Goal: Information Seeking & Learning: Learn about a topic

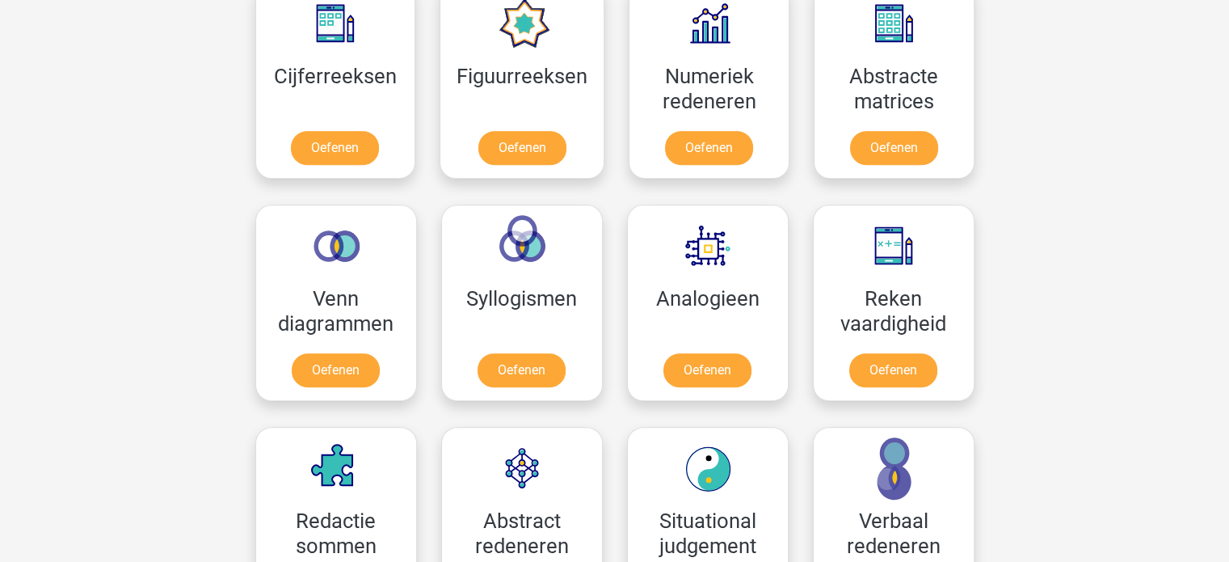
scroll to position [779, 0]
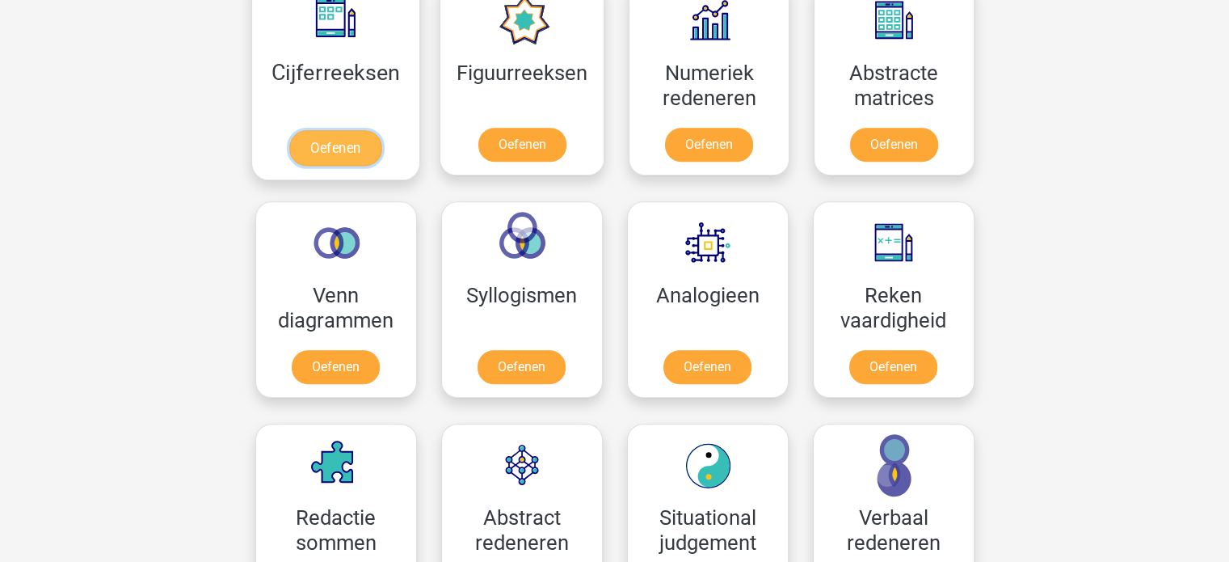
click at [343, 145] on link "Oefenen" at bounding box center [335, 148] width 92 height 36
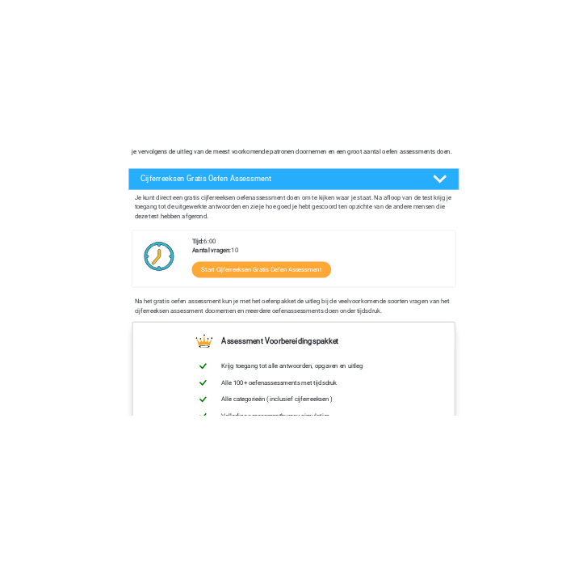
scroll to position [246, 0]
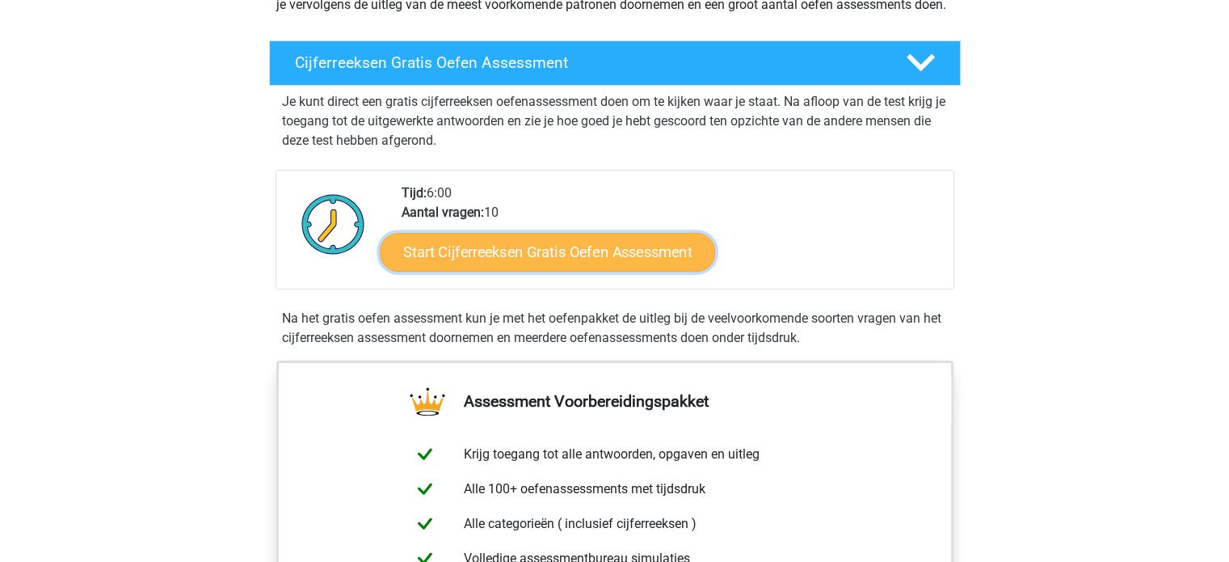
click at [627, 271] on link "Start Cijferreeksen Gratis Oefen Assessment" at bounding box center [547, 251] width 335 height 39
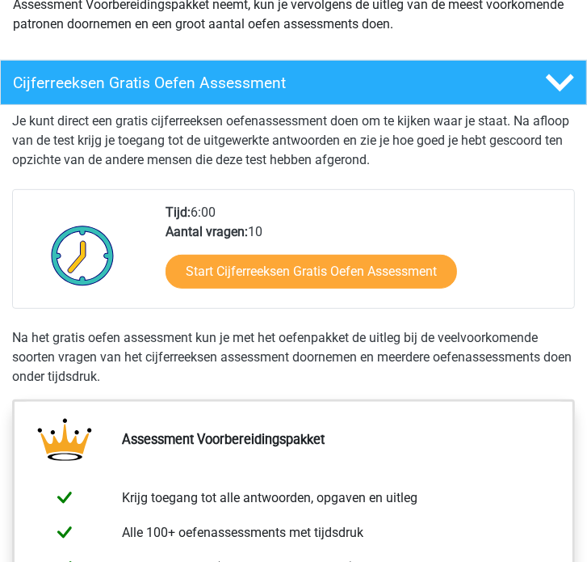
scroll to position [0, 0]
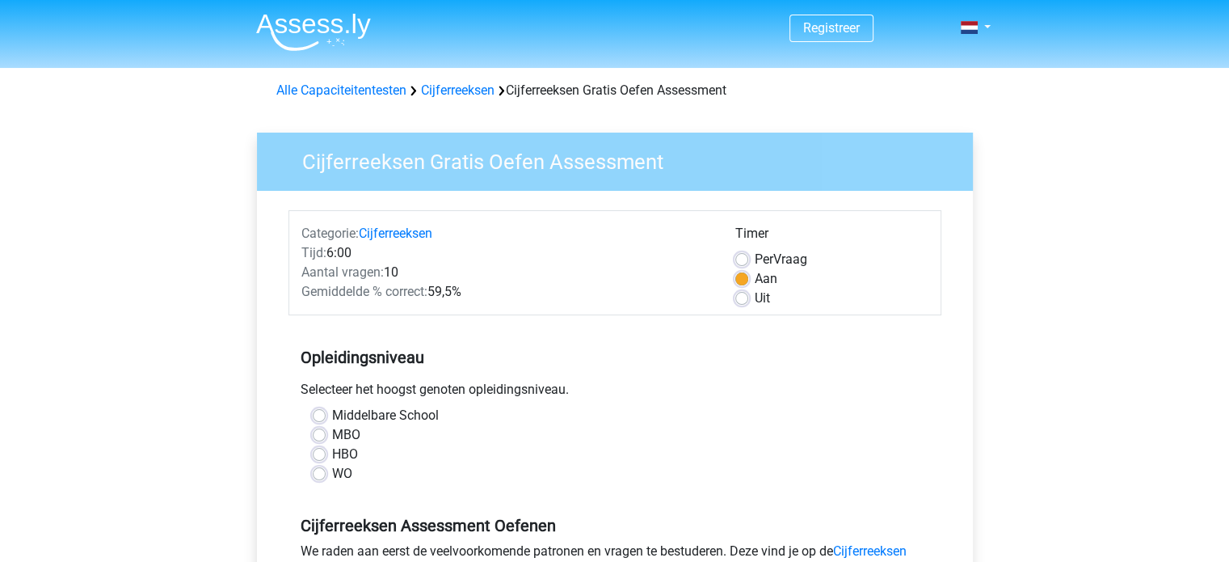
click at [436, 438] on div "MBO" at bounding box center [615, 434] width 604 height 19
click at [368, 431] on div "MBO" at bounding box center [615, 434] width 604 height 19
click at [309, 429] on div "Middelbare School MBO HBO WO" at bounding box center [615, 445] width 629 height 78
click at [332, 437] on label "MBO" at bounding box center [346, 434] width 28 height 19
click at [317, 437] on input "MBO" at bounding box center [319, 433] width 13 height 16
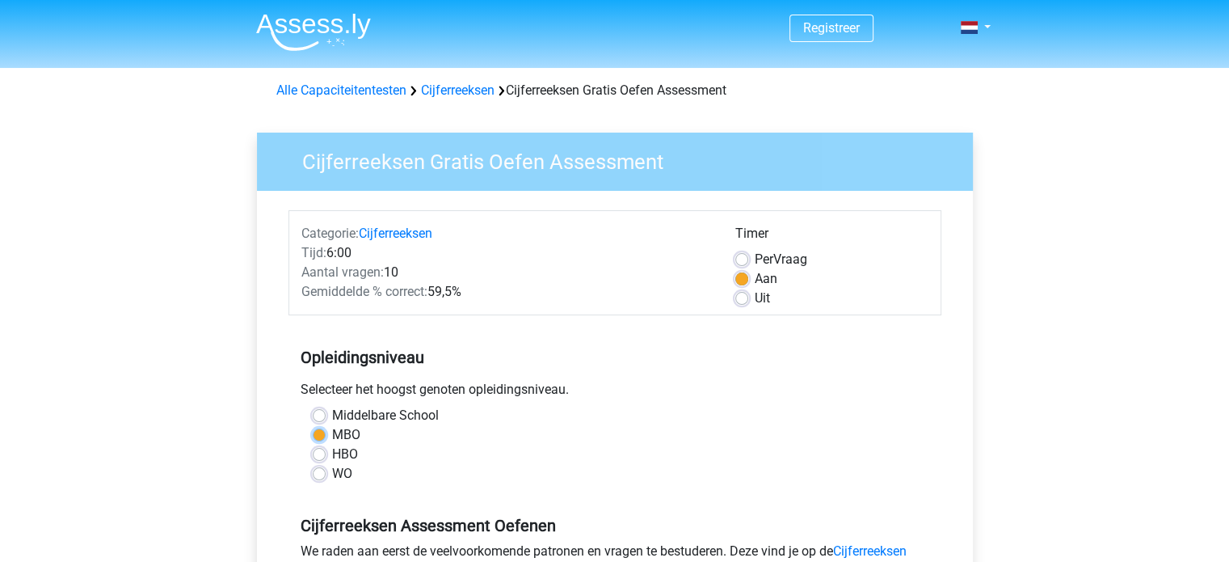
radio input "true"
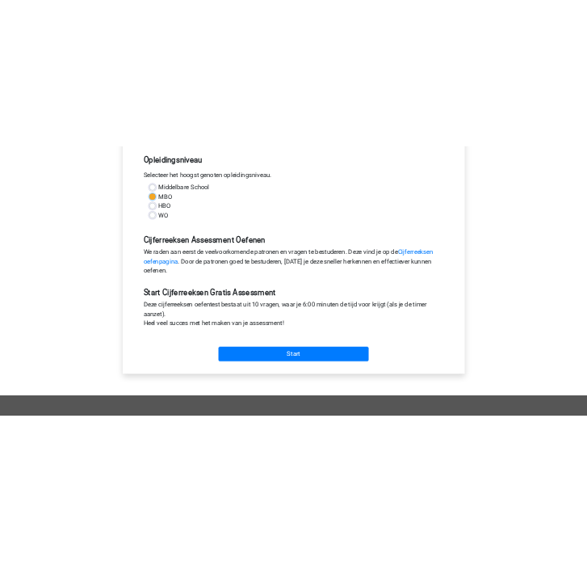
scroll to position [336, 0]
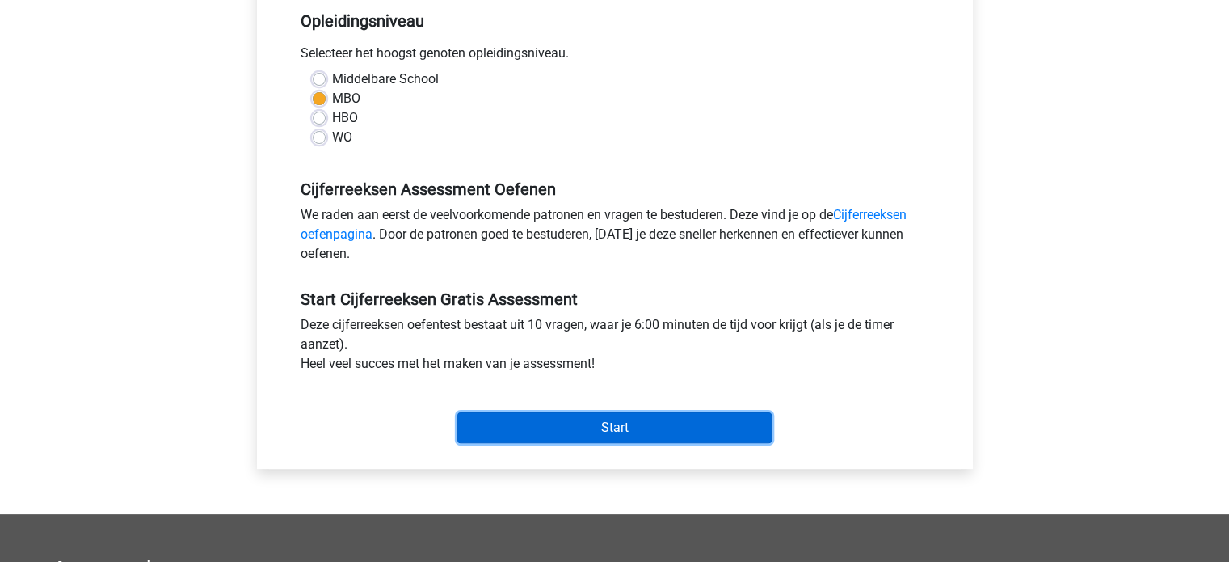
click at [591, 428] on input "Start" at bounding box center [614, 427] width 314 height 31
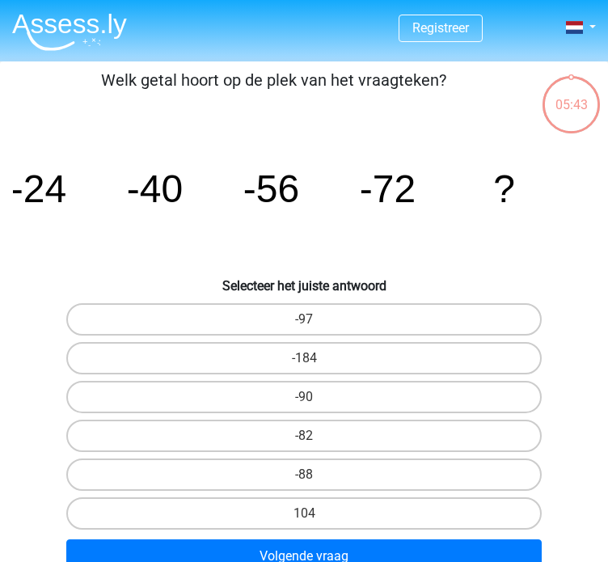
drag, startPoint x: 456, startPoint y: 82, endPoint x: 100, endPoint y: 82, distance: 355.5
click at [100, 82] on p "Welk getal hoort op de plek van het vraagteken?" at bounding box center [273, 92] width 534 height 48
copy p "Welk getal hoort op de plek van het vraagteken?"
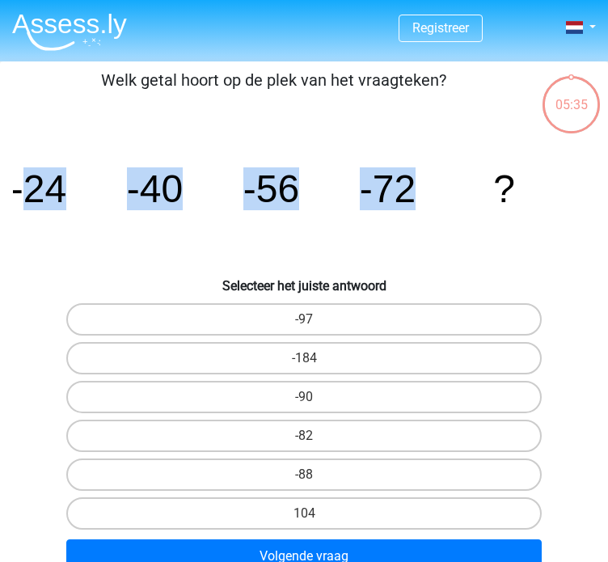
drag, startPoint x: 473, startPoint y: 186, endPoint x: 21, endPoint y: 182, distance: 452.5
click at [21, 182] on icon "image/svg+xml -24 -40 -56 -72 ?" at bounding box center [304, 201] width 582 height 145
copy g "24 -40 -56 -72"
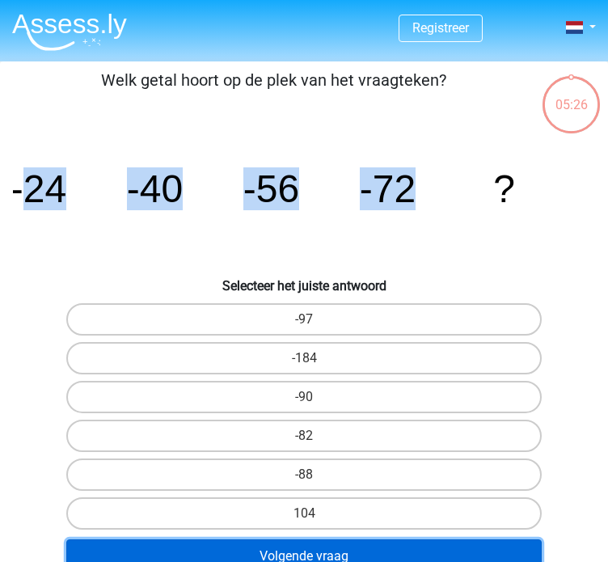
click at [277, 548] on button "Volgende vraag" at bounding box center [303, 556] width 474 height 34
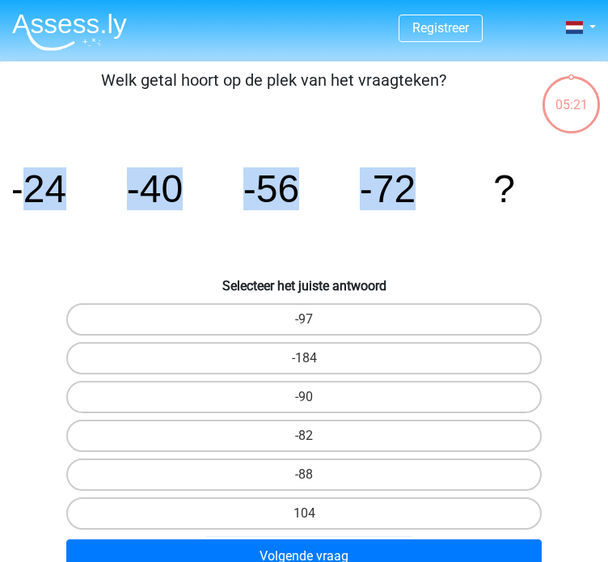
click at [56, 196] on tspan "-24" at bounding box center [39, 188] width 56 height 43
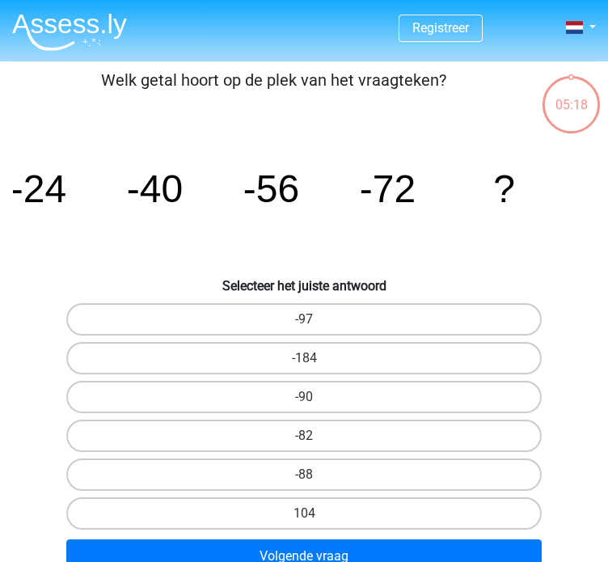
click at [45, 195] on tspan "-24" at bounding box center [39, 188] width 56 height 43
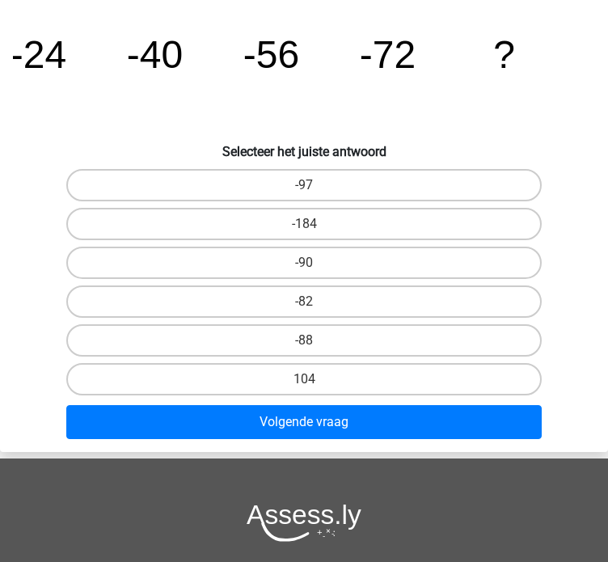
scroll to position [136, 0]
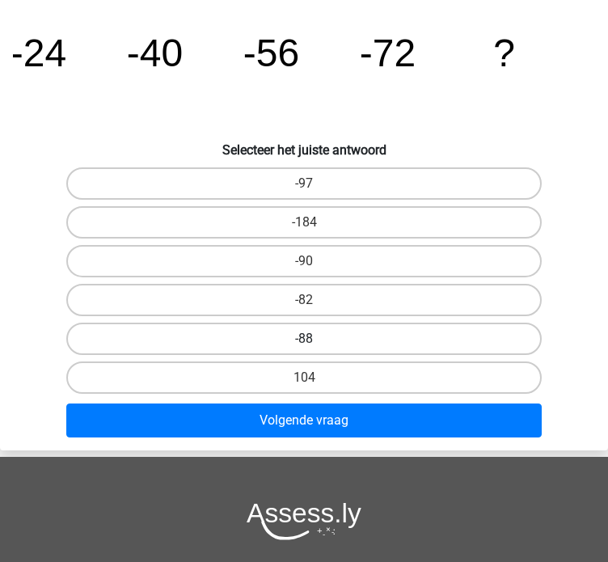
click at [152, 339] on label "-88" at bounding box center [303, 338] width 474 height 32
click at [304, 339] on input "-88" at bounding box center [309, 344] width 11 height 11
radio input "true"
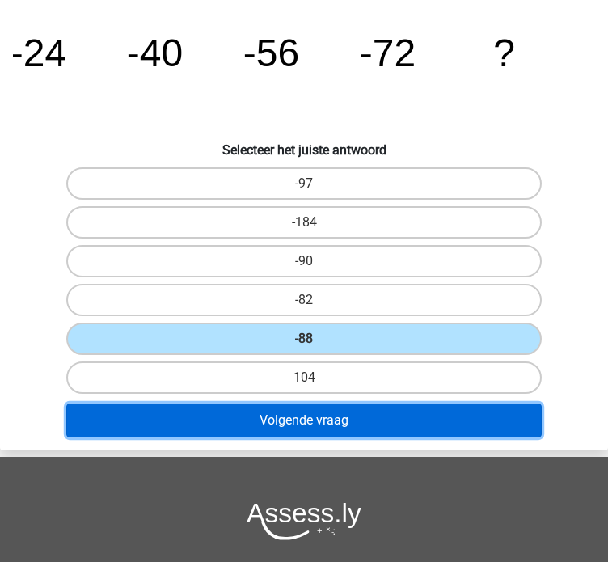
click at [204, 418] on button "Volgende vraag" at bounding box center [303, 420] width 474 height 34
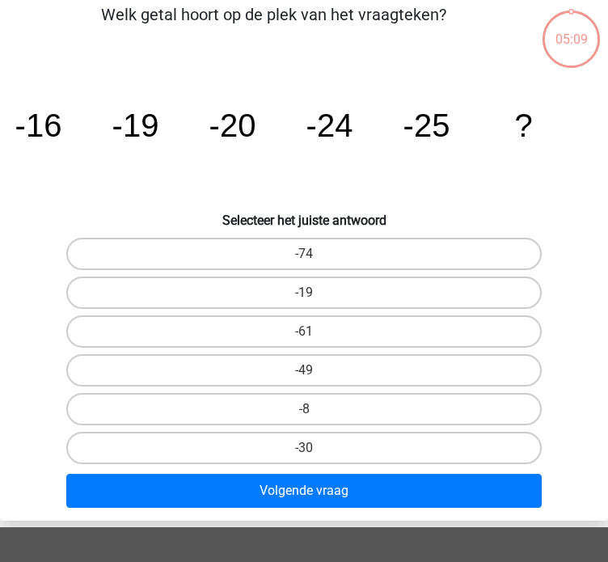
scroll to position [61, 0]
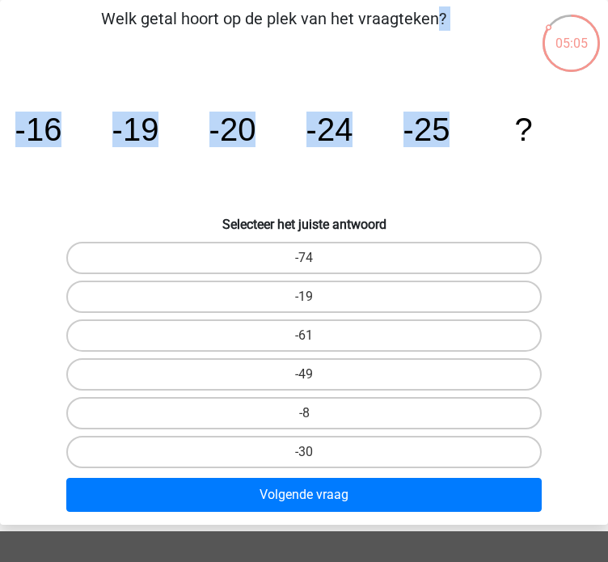
drag, startPoint x: 459, startPoint y: 124, endPoint x: 28, endPoint y: 38, distance: 439.2
click at [28, 38] on div "Welk getal hoort op de plek van het vraagteken? image/svg+xml -16 -19 -20 -24 -…" at bounding box center [304, 261] width 608 height 511
copy div "Welk getal hoort op de plek van het vraagteken? image/svg+xml -16 -19 -20 -24 -…"
click at [343, 439] on label "-30" at bounding box center [303, 451] width 474 height 32
click at [314, 452] on input "-30" at bounding box center [309, 457] width 11 height 11
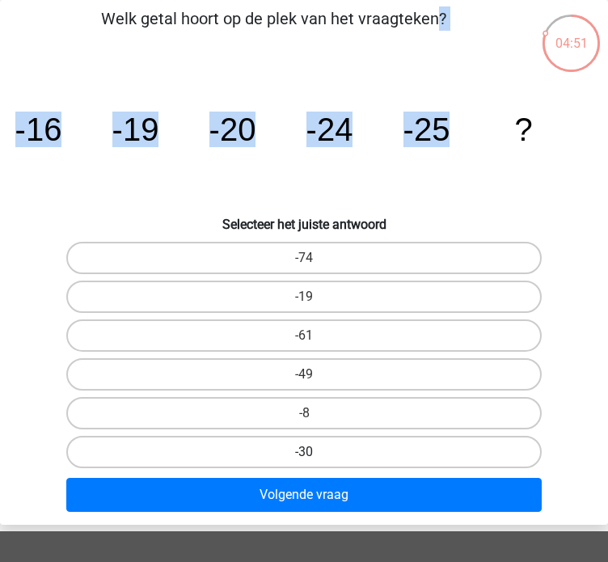
radio input "true"
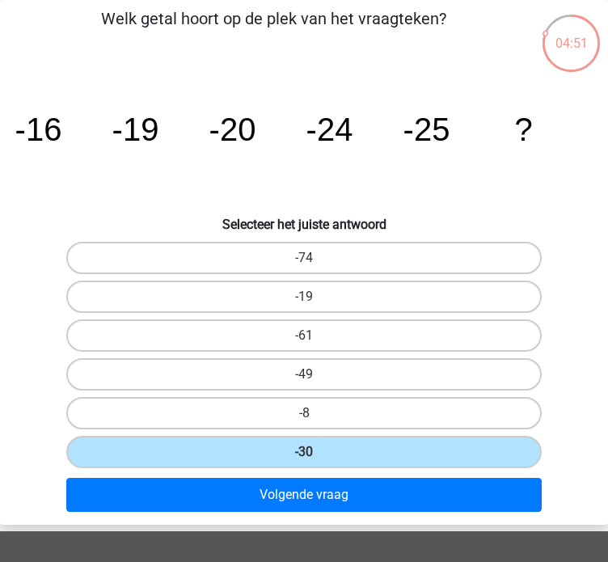
click at [313, 507] on div "Volgende vraag" at bounding box center [304, 497] width 606 height 40
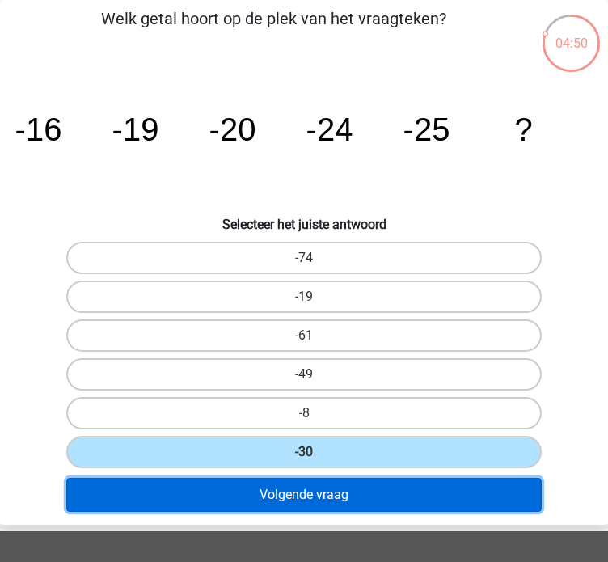
click at [313, 496] on button "Volgende vraag" at bounding box center [303, 494] width 474 height 34
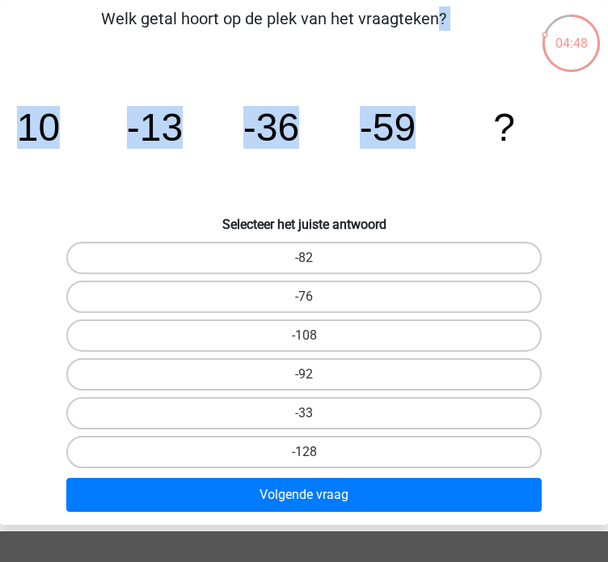
drag, startPoint x: 428, startPoint y: 128, endPoint x: 16, endPoint y: 31, distance: 423.3
click at [16, 31] on div "Welk getal hoort op de plek van het vraagteken? image/svg+xml 10 -13 -36 -59 ? …" at bounding box center [304, 261] width 608 height 511
copy div "Welk getal hoort op de plek van het vraagteken? image/svg+xml 10 -13 -36 -59"
click at [381, 258] on label "-82" at bounding box center [303, 258] width 474 height 32
click at [314, 258] on input "-82" at bounding box center [309, 263] width 11 height 11
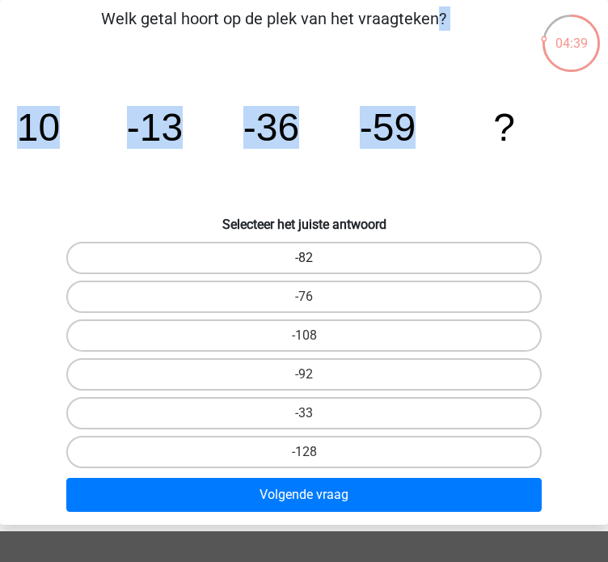
radio input "true"
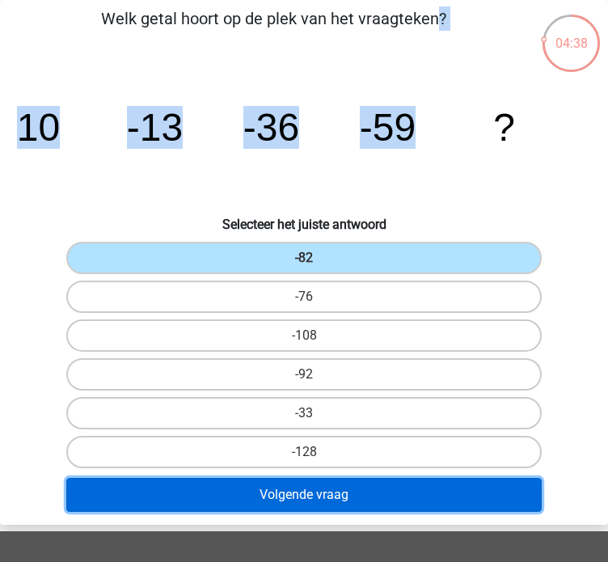
click at [246, 489] on button "Volgende vraag" at bounding box center [303, 494] width 474 height 34
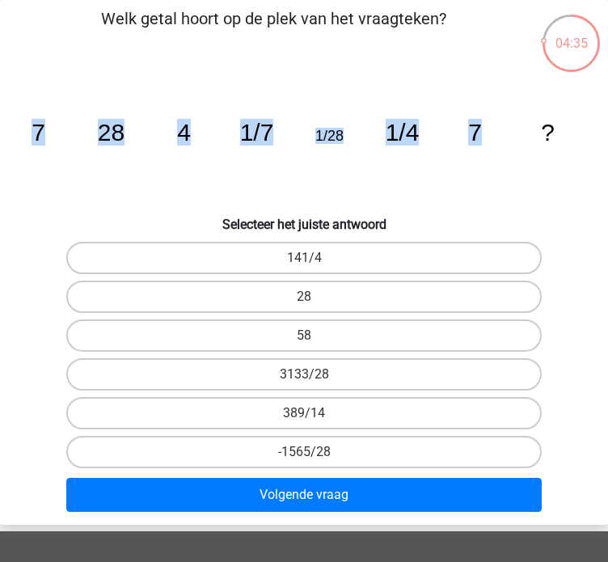
drag, startPoint x: 492, startPoint y: 132, endPoint x: -26, endPoint y: 135, distance: 517.9
click at [0, 135] on html "Registreer Nederlands English" at bounding box center [304, 448] width 608 height 1019
click at [465, 145] on icon "image/svg+xml 7 28 4 1/7 1/28 1/4 7 ?" at bounding box center [304, 140] width 582 height 145
click at [435, 148] on icon "image/svg+xml 7 28 4 1/7 1/28 1/4 7 ?" at bounding box center [304, 140] width 582 height 145
drag, startPoint x: 498, startPoint y: 128, endPoint x: 43, endPoint y: 36, distance: 464.1
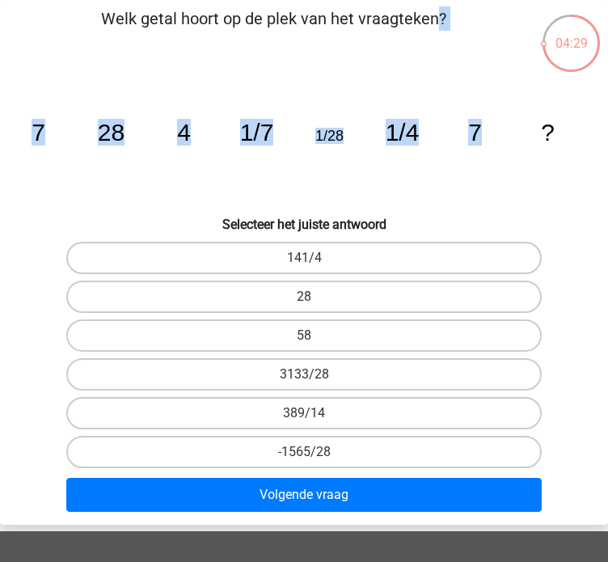
click at [43, 36] on div "Welk getal hoort op de plek van het vraagteken? image/svg+xml 7 28 4 1/7 1/28 1…" at bounding box center [304, 261] width 608 height 511
copy div "Welk getal hoort op de plek van het vraagteken? image/svg+xml 7 28 4 1/7 1/28 1…"
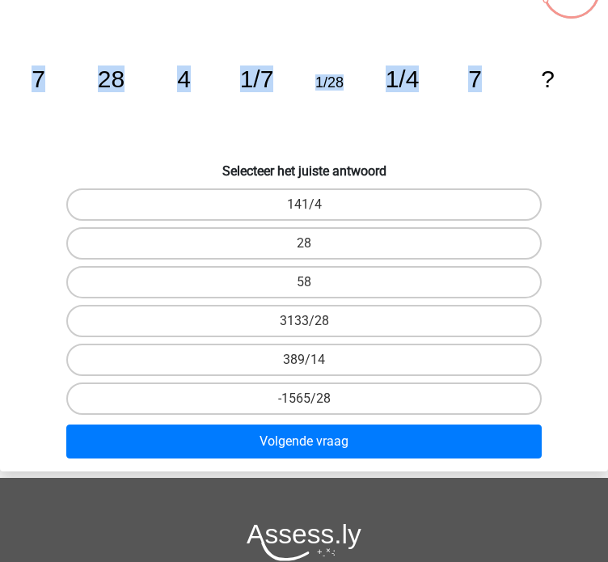
scroll to position [120, 0]
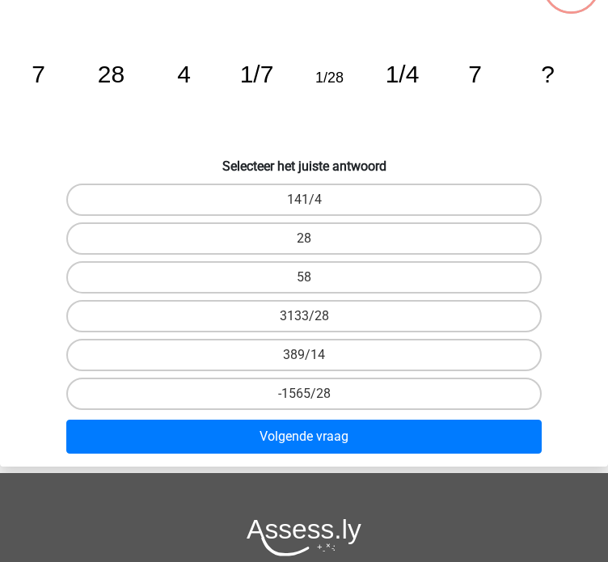
click at [580, 267] on div "58" at bounding box center [303, 277] width 593 height 32
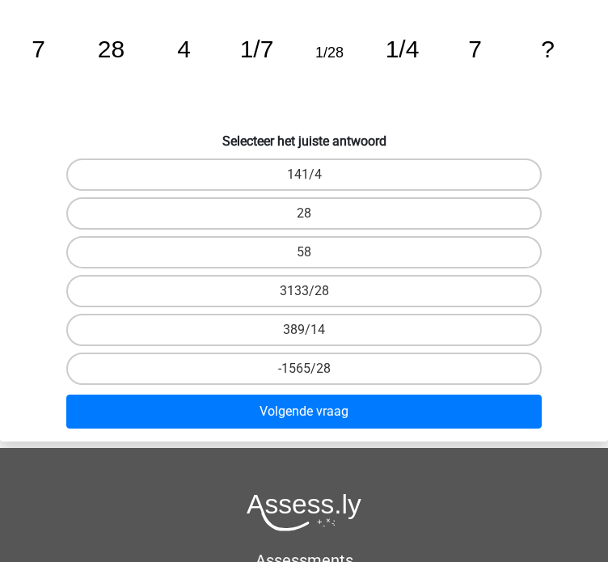
scroll to position [142, 0]
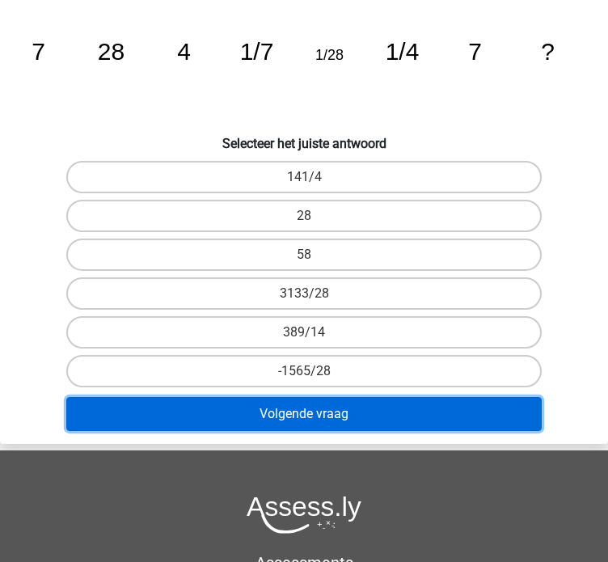
click at [355, 416] on button "Volgende vraag" at bounding box center [303, 414] width 474 height 34
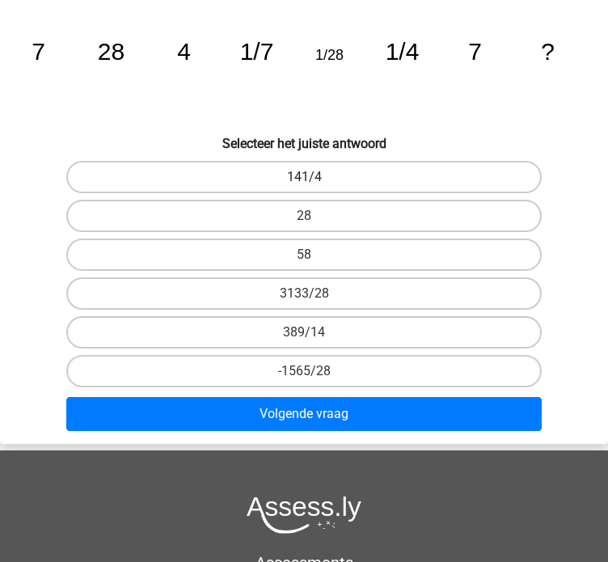
click at [368, 178] on label "141/4" at bounding box center [303, 177] width 474 height 32
click at [314, 178] on input "141/4" at bounding box center [309, 182] width 11 height 11
radio input "true"
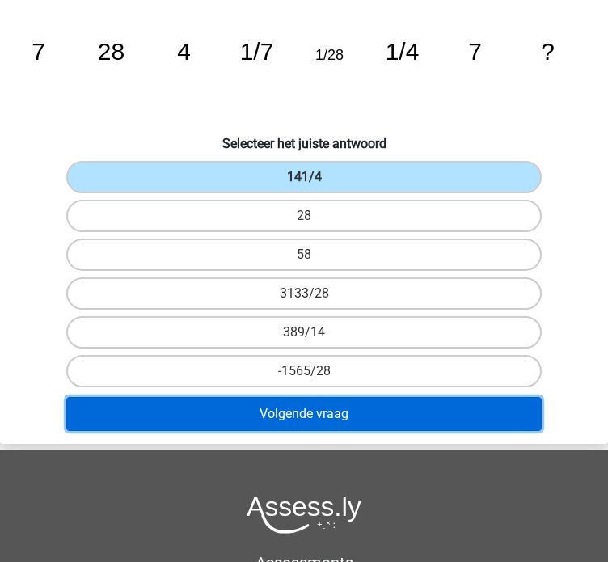
click at [268, 406] on button "Volgende vraag" at bounding box center [303, 414] width 474 height 34
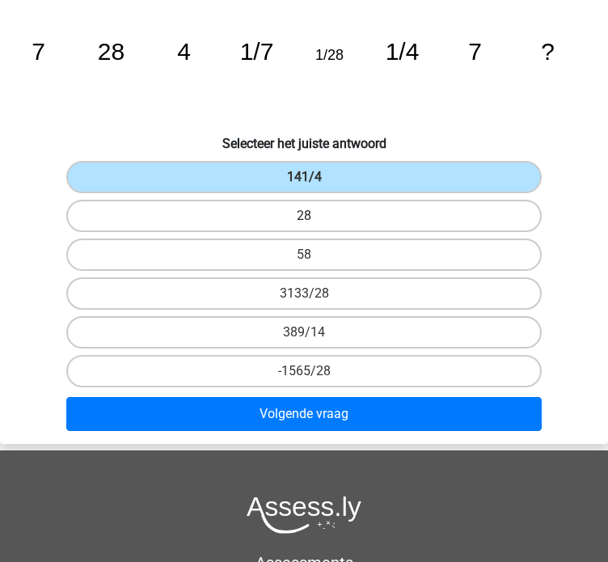
click at [339, 208] on label "28" at bounding box center [303, 216] width 474 height 32
click at [314, 216] on input "28" at bounding box center [309, 221] width 11 height 11
radio input "true"
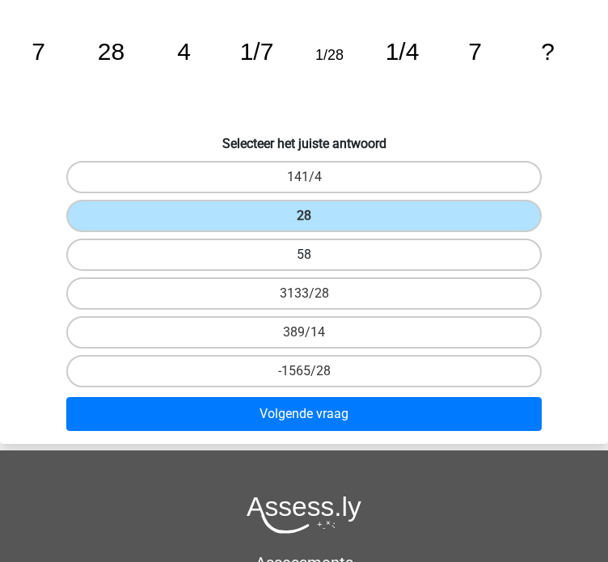
click at [336, 251] on label "58" at bounding box center [303, 254] width 474 height 32
click at [314, 254] on input "58" at bounding box center [309, 259] width 11 height 11
radio input "true"
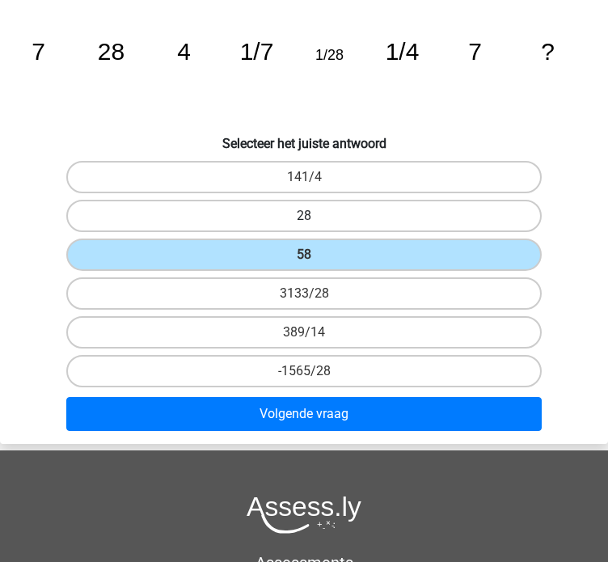
click at [242, 208] on label "28" at bounding box center [303, 216] width 474 height 32
click at [304, 216] on input "28" at bounding box center [309, 221] width 11 height 11
radio input "true"
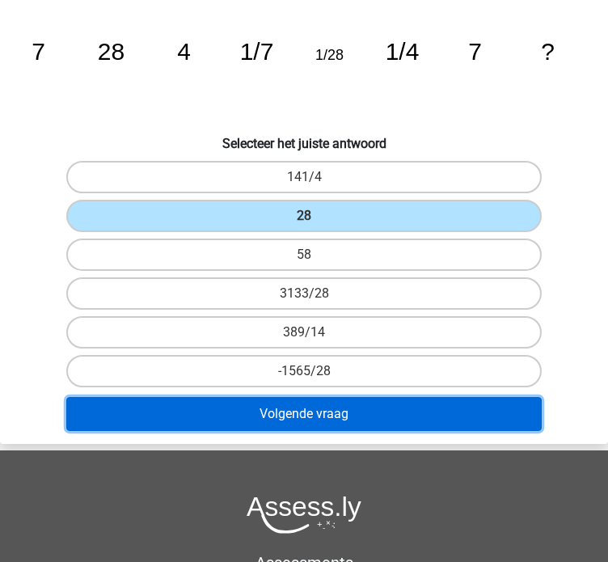
click at [226, 410] on button "Volgende vraag" at bounding box center [303, 414] width 474 height 34
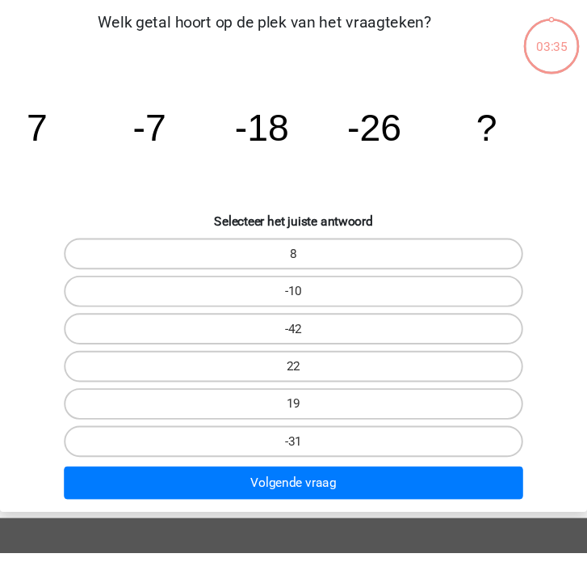
scroll to position [61, 0]
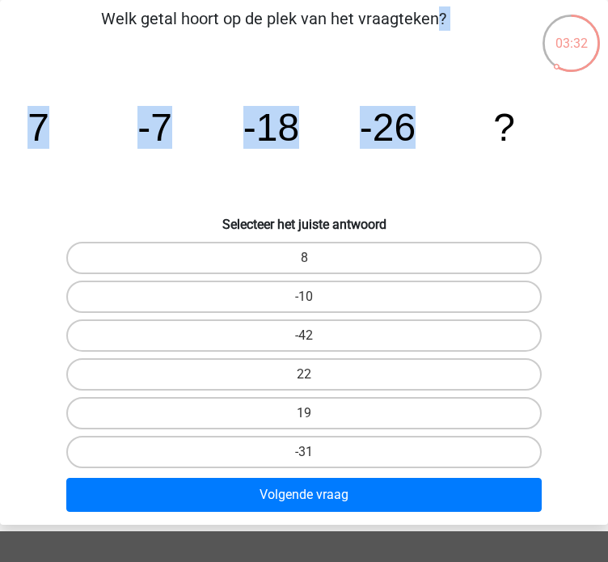
drag, startPoint x: 439, startPoint y: 127, endPoint x: 30, endPoint y: 32, distance: 419.8
click at [30, 32] on div "Welk getal hoort op de plek van het vraagteken? image/svg+xml 7 -7 -18 -26 ? Se…" at bounding box center [304, 261] width 608 height 511
copy div "Welk getal hoort op de plek van het vraagteken? image/svg+xml 7 -7 -18 -26"
click at [30, 32] on p "Welk getal hoort op de plek van het vraagteken?" at bounding box center [273, 30] width 534 height 48
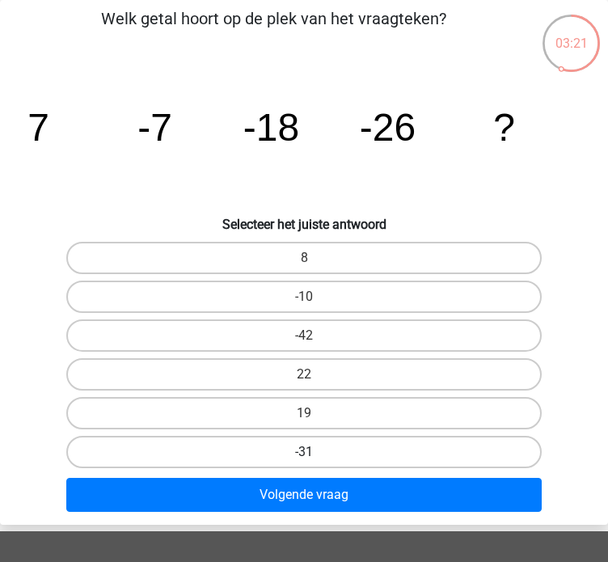
click at [255, 447] on label "-31" at bounding box center [303, 451] width 474 height 32
click at [304, 452] on input "-31" at bounding box center [309, 457] width 11 height 11
radio input "true"
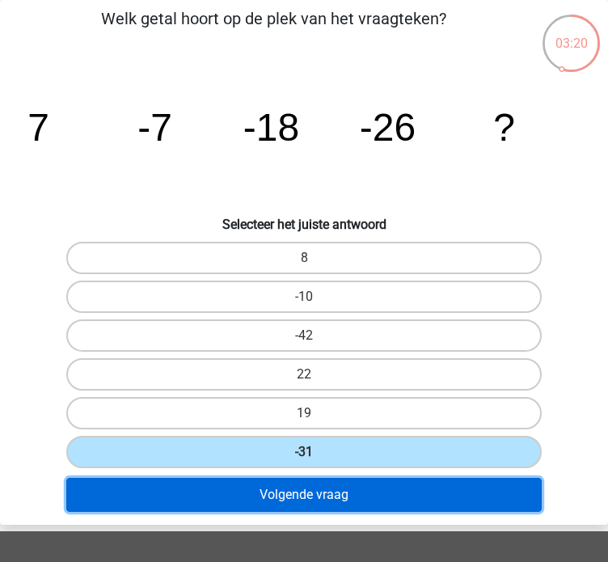
click at [263, 490] on button "Volgende vraag" at bounding box center [303, 494] width 474 height 34
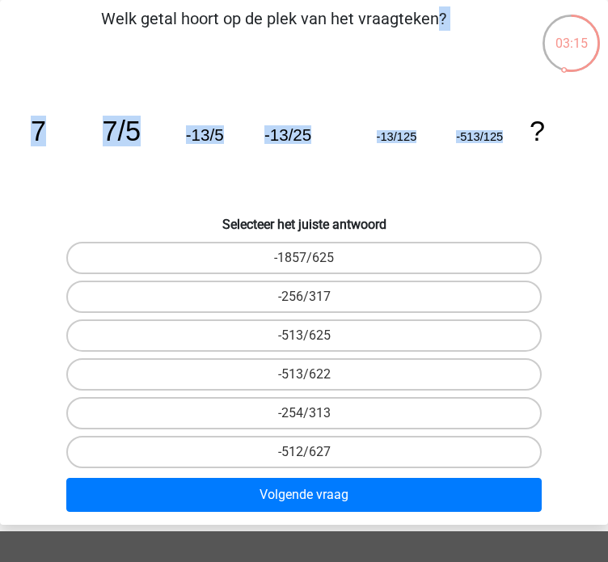
drag, startPoint x: 504, startPoint y: 135, endPoint x: 36, endPoint y: 44, distance: 476.6
click at [36, 44] on div "Welk getal hoort op de plek van het vraagteken? image/svg+xml 7 7/5 -13/5 -13/2…" at bounding box center [304, 261] width 608 height 511
copy div "Welk getal hoort op de plek van het vraagteken? image/svg+xml 7 7/5 -13/5 -13/2…"
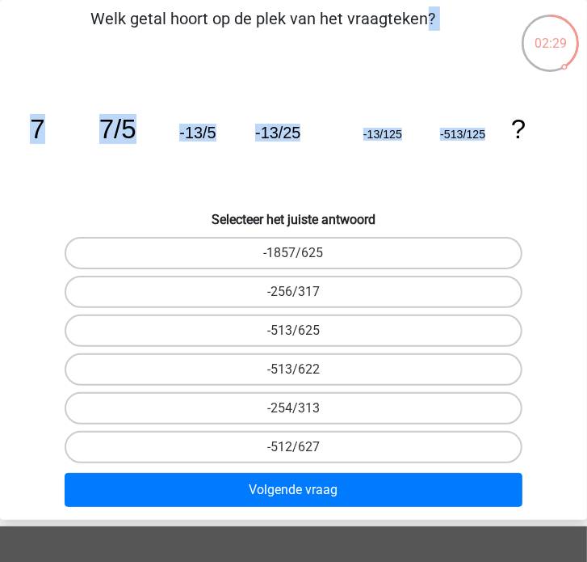
click at [304, 334] on input "-513/625" at bounding box center [299, 335] width 11 height 11
radio input "true"
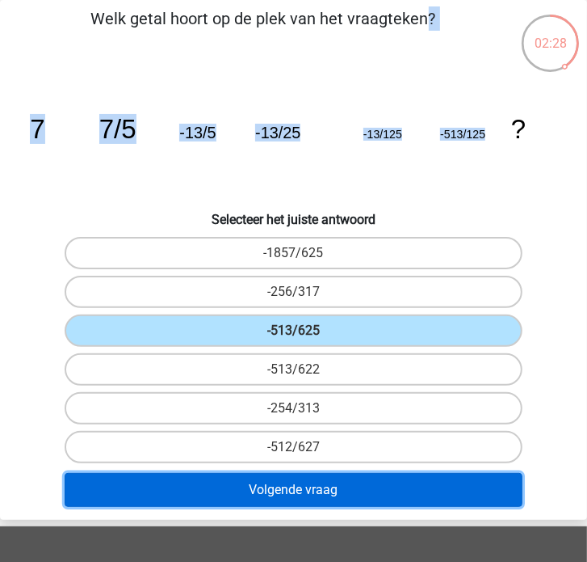
click at [275, 493] on button "Volgende vraag" at bounding box center [294, 490] width 458 height 34
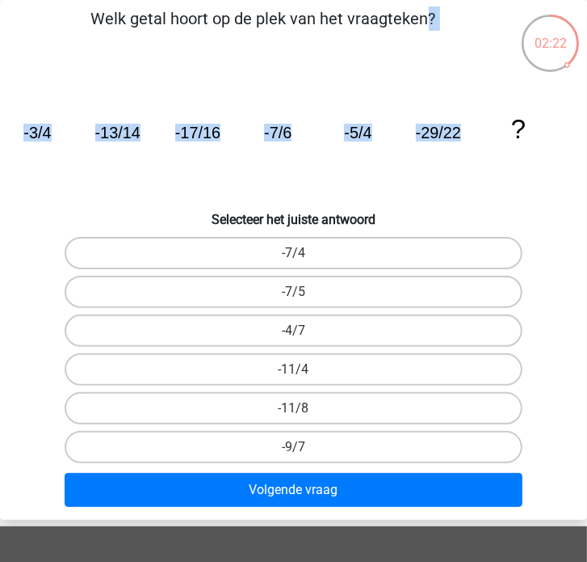
drag, startPoint x: 472, startPoint y: 132, endPoint x: 45, endPoint y: 28, distance: 438.9
click at [45, 28] on div "Welk getal hoort op de plek van het vraagteken? image/svg+xml -3/4 -13/14 -17/1…" at bounding box center [293, 259] width 587 height 507
copy div "Welk getal hoort op de plek van het vraagteken? image/svg+xml -3/4 -13/14 -17/1…"
